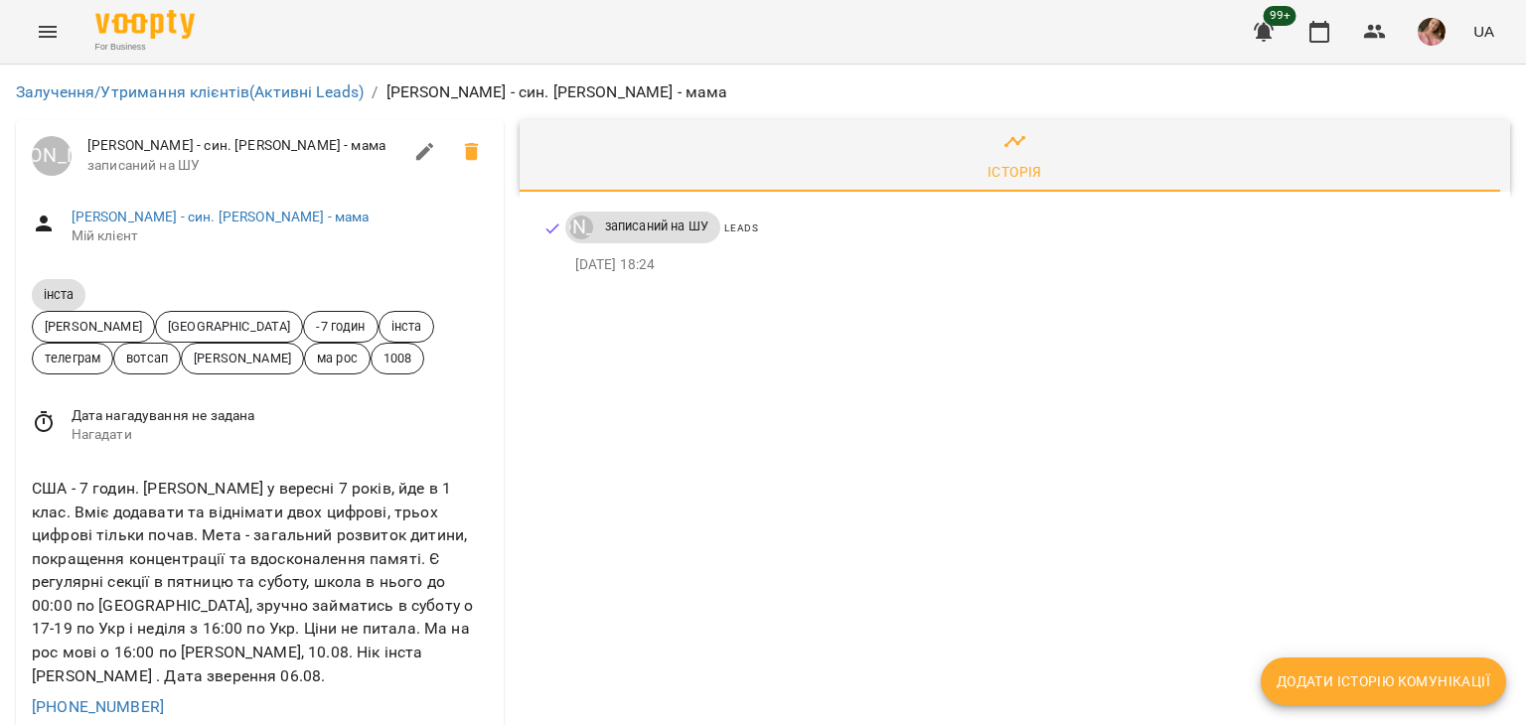
scroll to position [99, 0]
click at [191, 473] on div "США - 7 годин. Марк у вересні 7 років, йде в 1 клас. Вміє додавати та віднімати…" at bounding box center [260, 582] width 464 height 219
